Goal: Entertainment & Leisure: Consume media (video, audio)

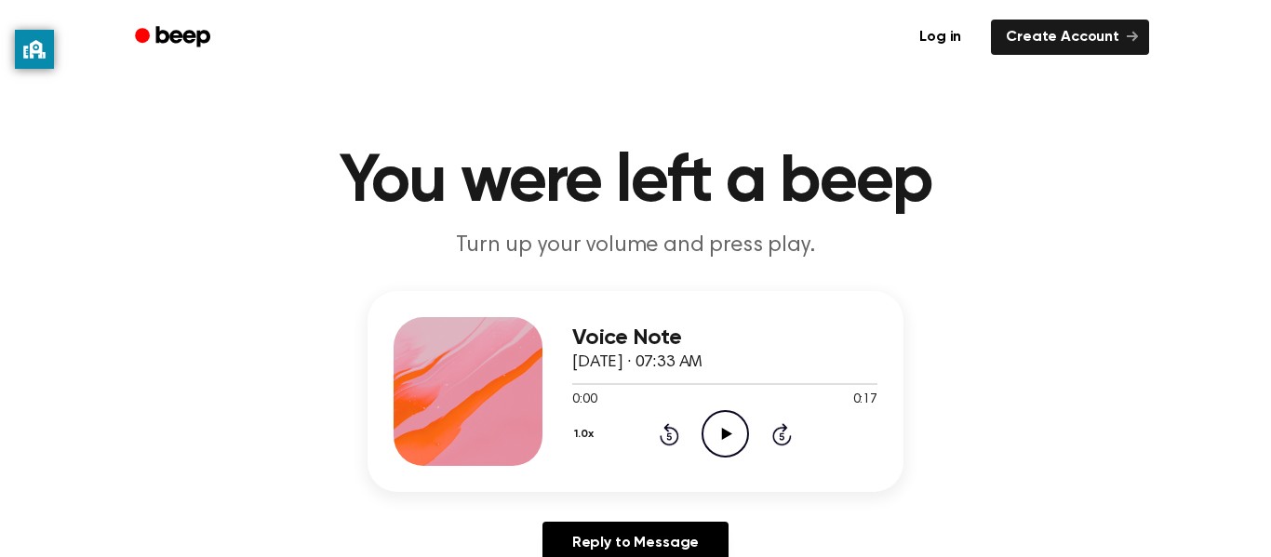
click at [719, 424] on icon "Play Audio" at bounding box center [725, 433] width 47 height 47
click at [727, 434] on icon at bounding box center [725, 434] width 8 height 12
click at [719, 444] on icon "Play Audio" at bounding box center [725, 433] width 47 height 47
click at [729, 429] on icon "Play Audio" at bounding box center [725, 433] width 47 height 47
click at [729, 429] on icon "Pause Audio" at bounding box center [725, 433] width 47 height 47
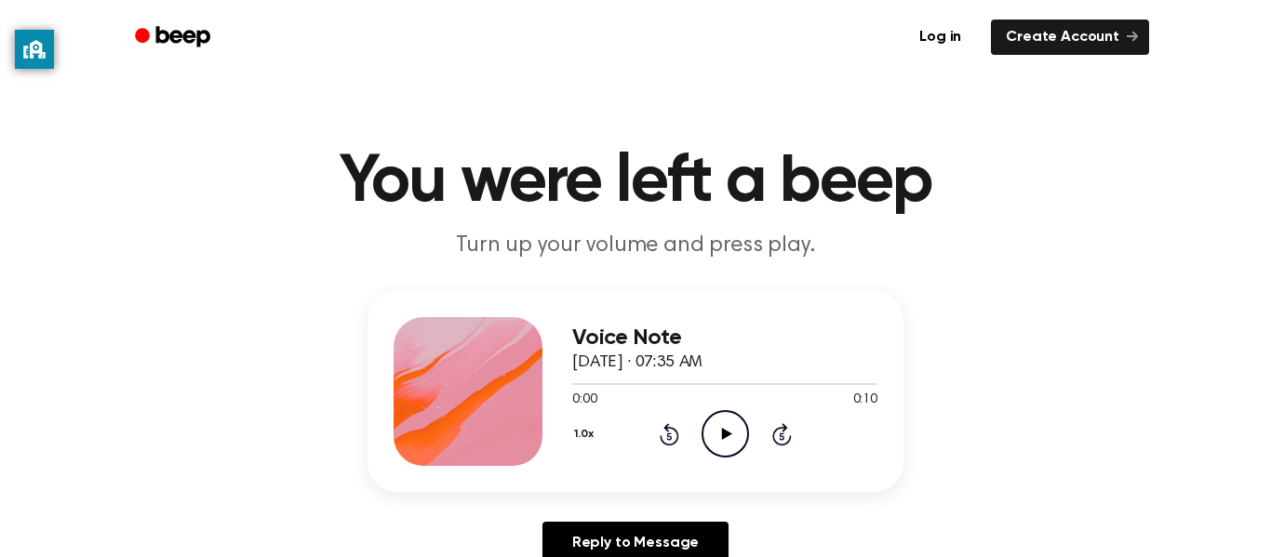
click at [731, 435] on icon "Play Audio" at bounding box center [725, 433] width 47 height 47
click at [719, 445] on icon "Play Audio" at bounding box center [725, 433] width 47 height 47
click at [723, 436] on icon "Pause Audio" at bounding box center [725, 433] width 47 height 47
click at [728, 432] on icon "Play Audio" at bounding box center [725, 433] width 47 height 47
click at [717, 421] on icon "Play Audio" at bounding box center [725, 433] width 47 height 47
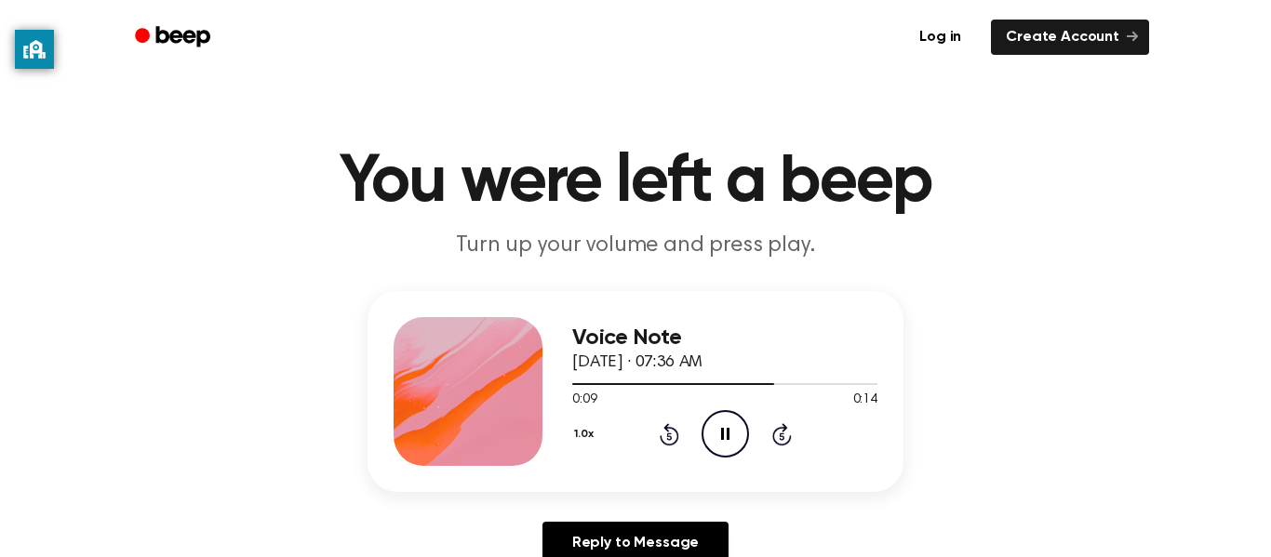
click at [717, 421] on icon "Pause Audio" at bounding box center [725, 433] width 47 height 47
click at [711, 443] on icon "Play Audio" at bounding box center [725, 433] width 47 height 47
click at [711, 443] on icon "Pause Audio" at bounding box center [725, 433] width 47 height 47
click at [724, 410] on icon "Play Audio" at bounding box center [725, 433] width 47 height 47
click at [729, 415] on icon "Play Audio" at bounding box center [725, 433] width 47 height 47
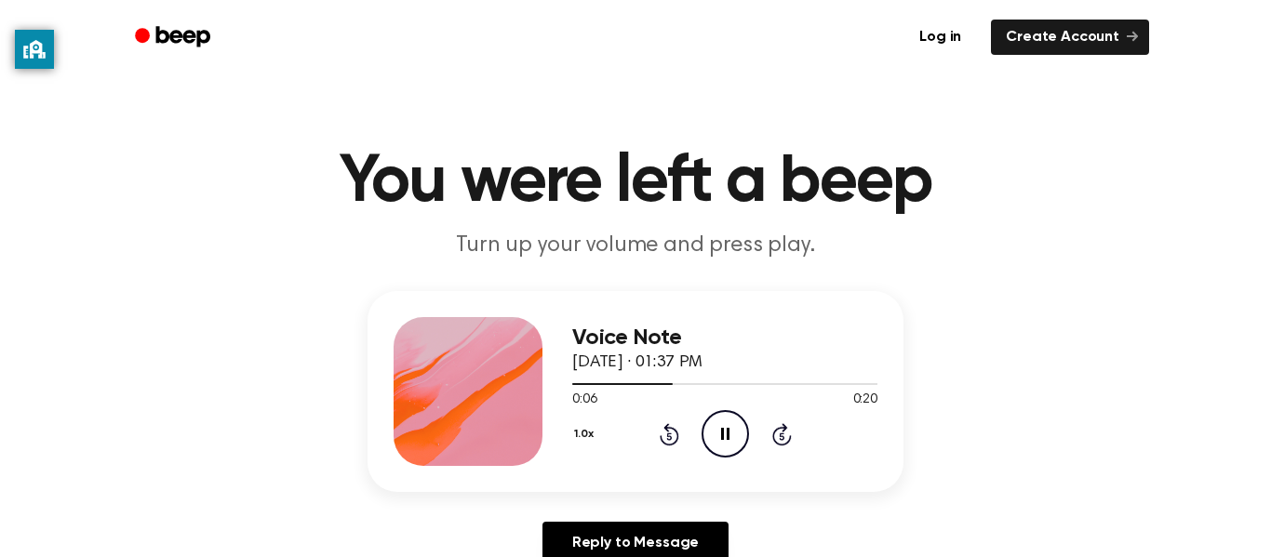
click at [729, 435] on icon "Pause Audio" at bounding box center [725, 433] width 47 height 47
